Goal: Obtain resource: Obtain resource

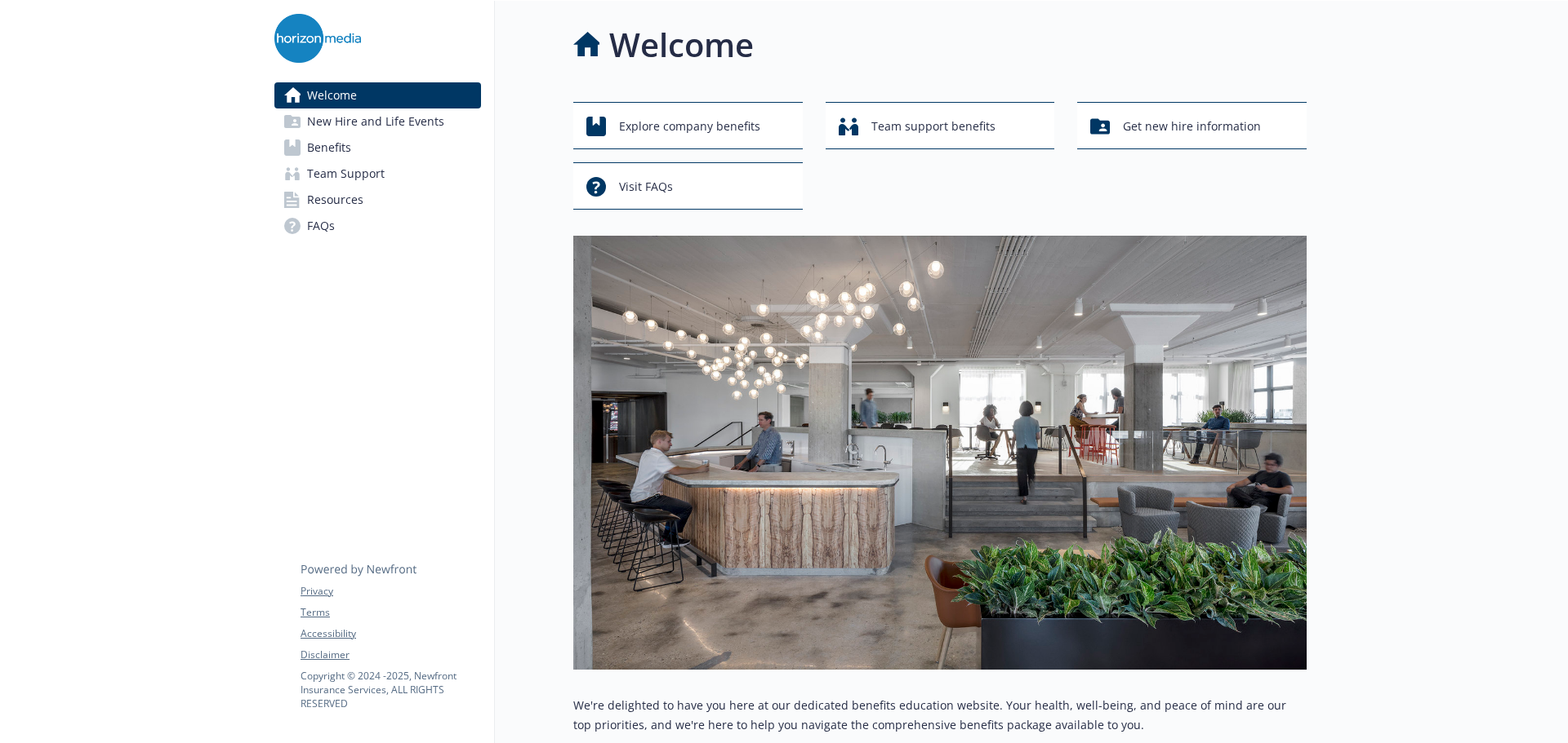
click at [335, 154] on span "Benefits" at bounding box center [328, 147] width 44 height 26
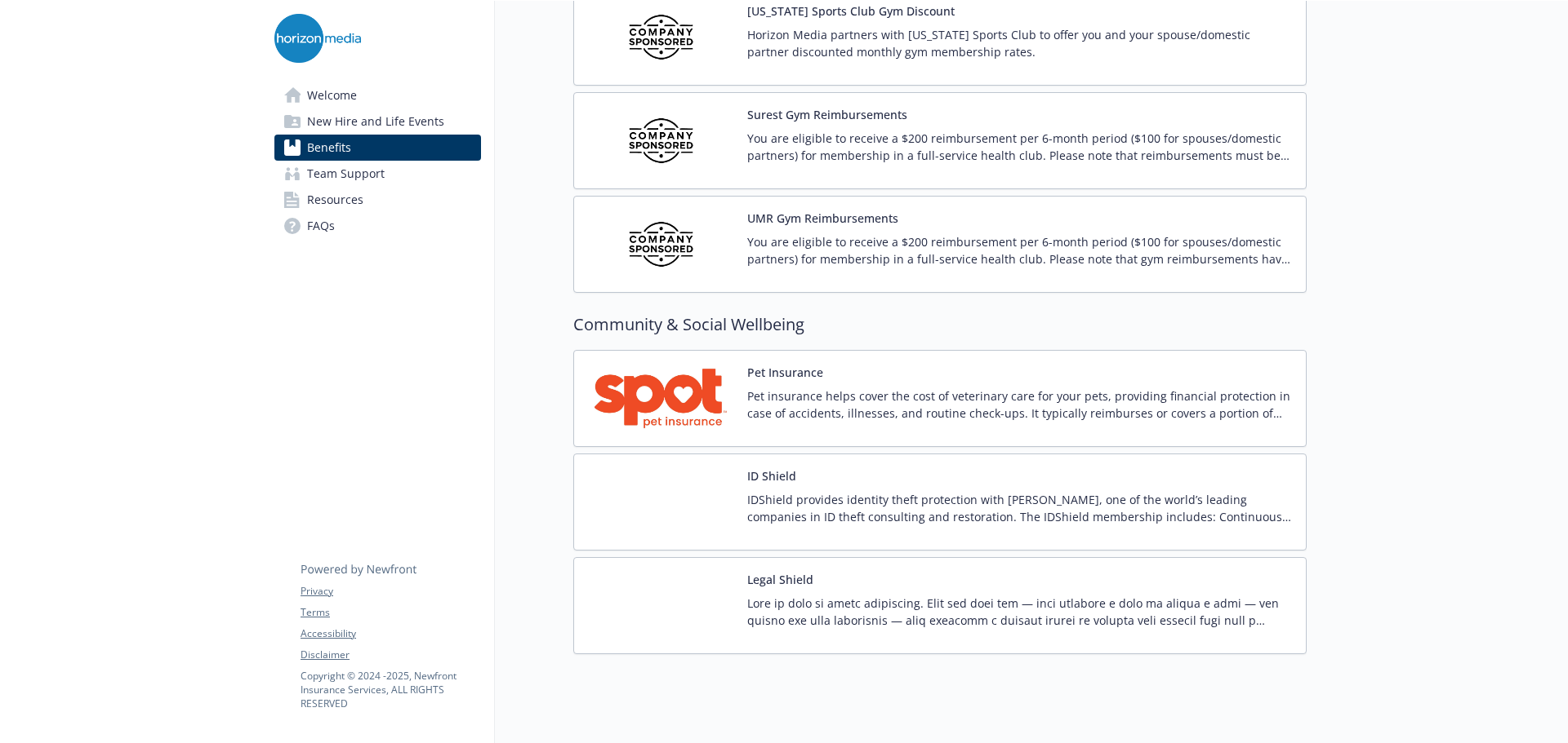
scroll to position [4003, 0]
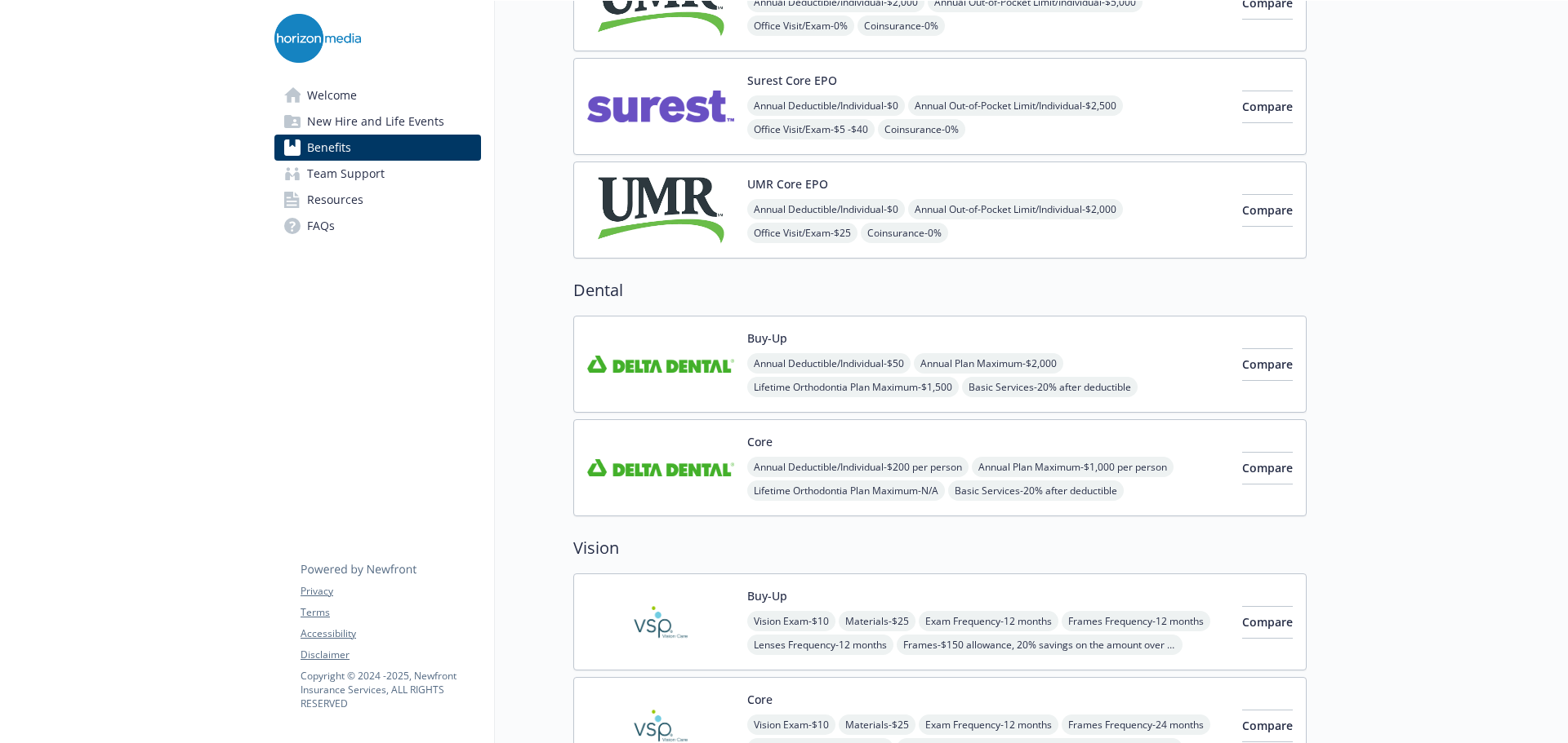
click at [357, 121] on span "New Hire and Life Events" at bounding box center [375, 121] width 137 height 26
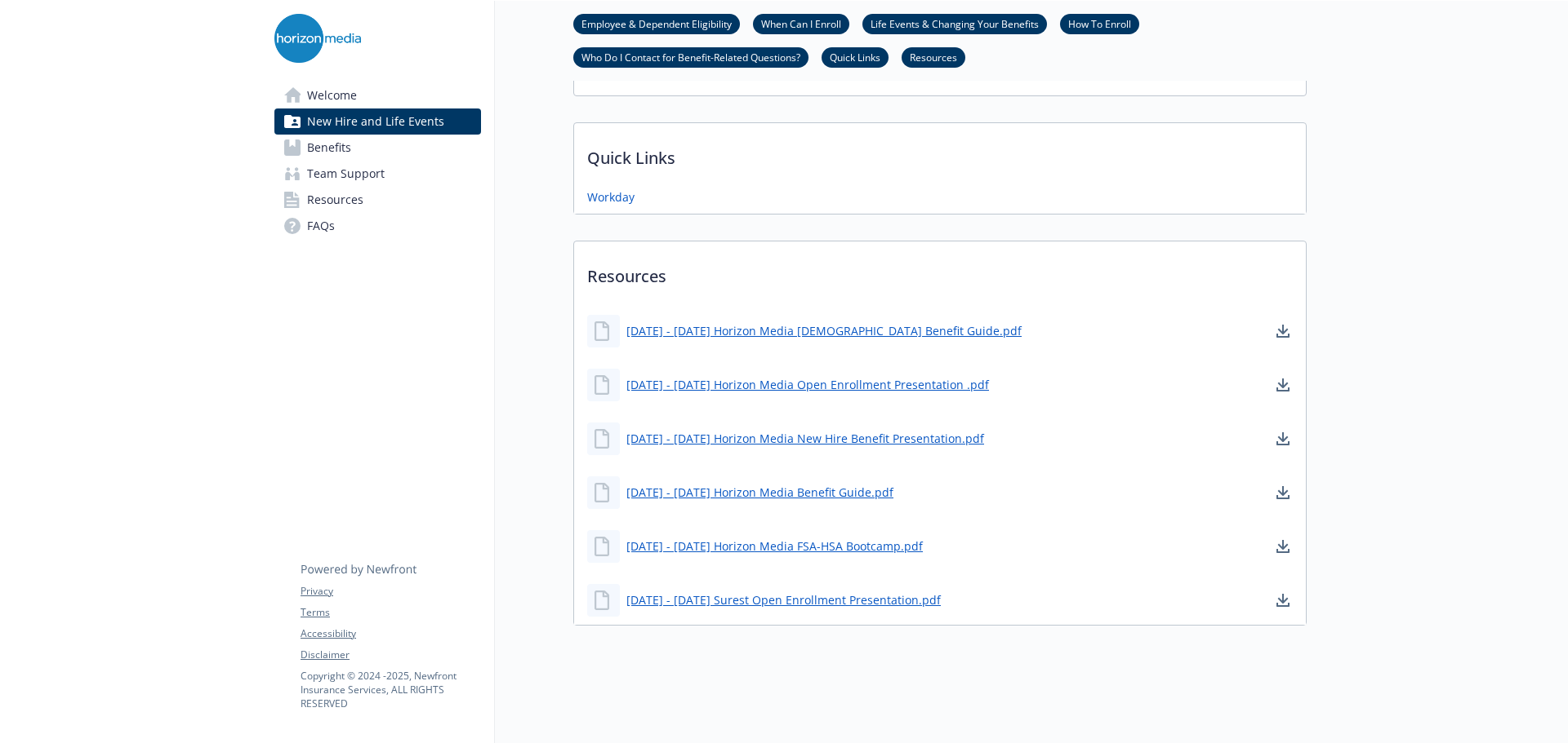
scroll to position [910, 0]
click at [745, 429] on link "[DATE] - [DATE] Horizon Media New Hire Benefit Presentation.pdf" at bounding box center [806, 439] width 361 height 21
